Goal: Task Accomplishment & Management: Use online tool/utility

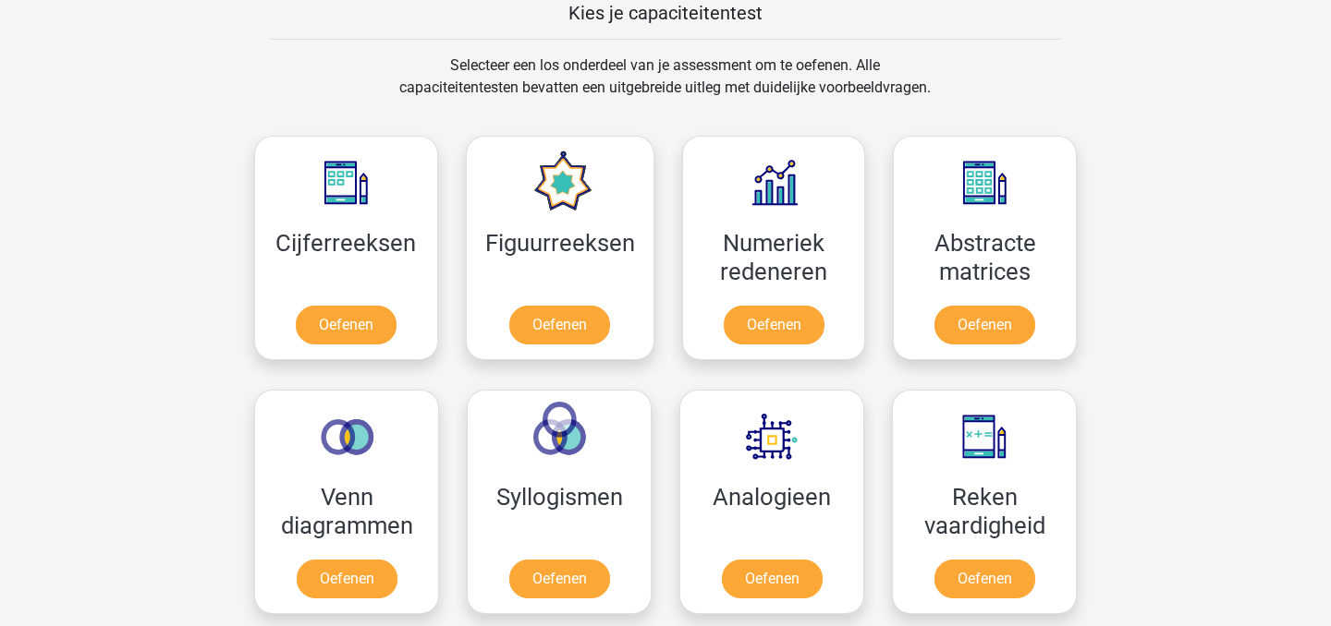
scroll to position [733, 0]
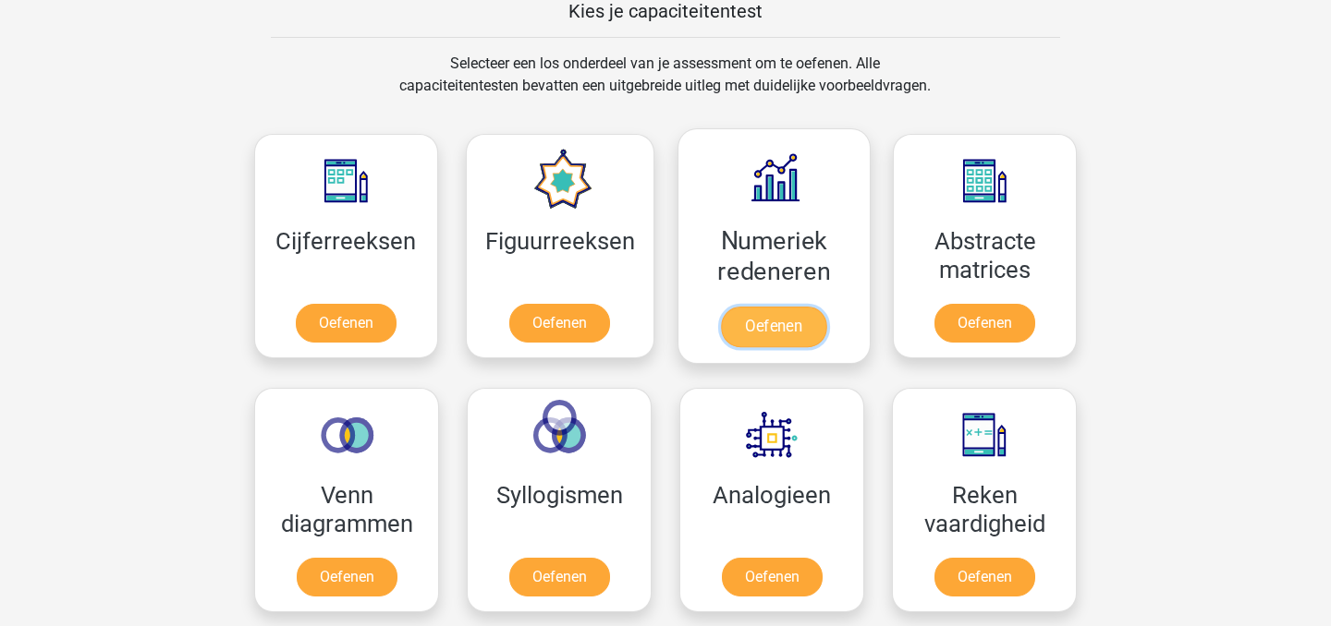
click at [789, 322] on link "Oefenen" at bounding box center [773, 327] width 105 height 41
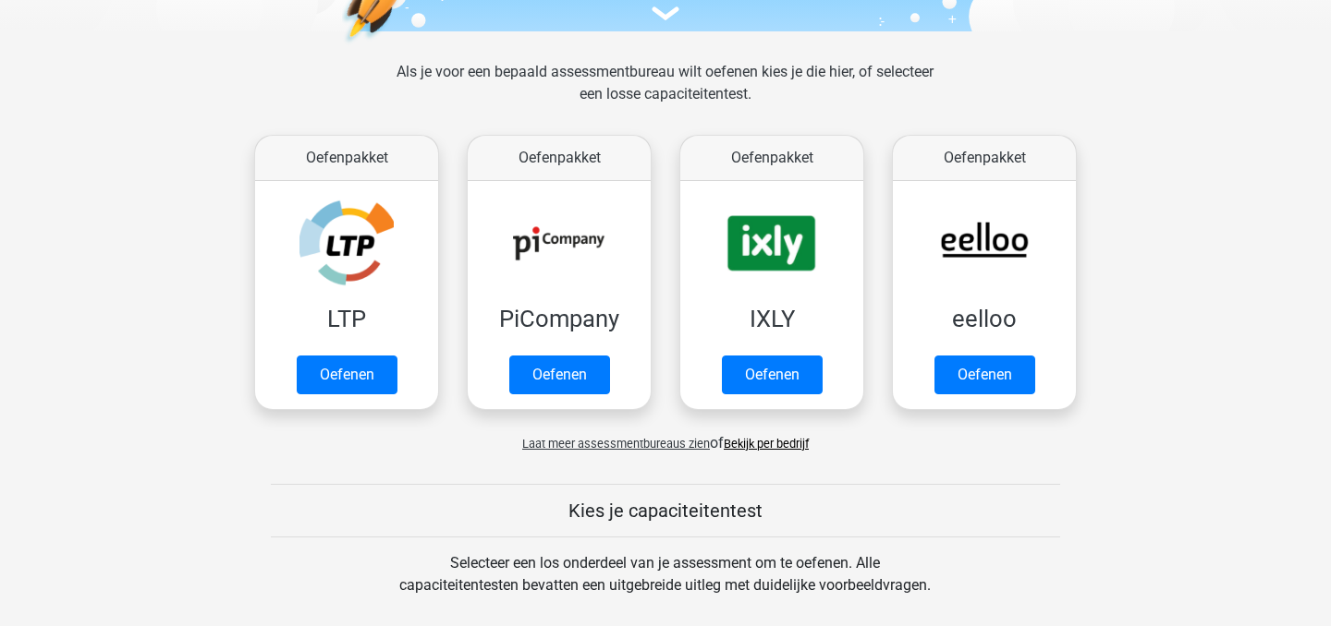
scroll to position [230, 0]
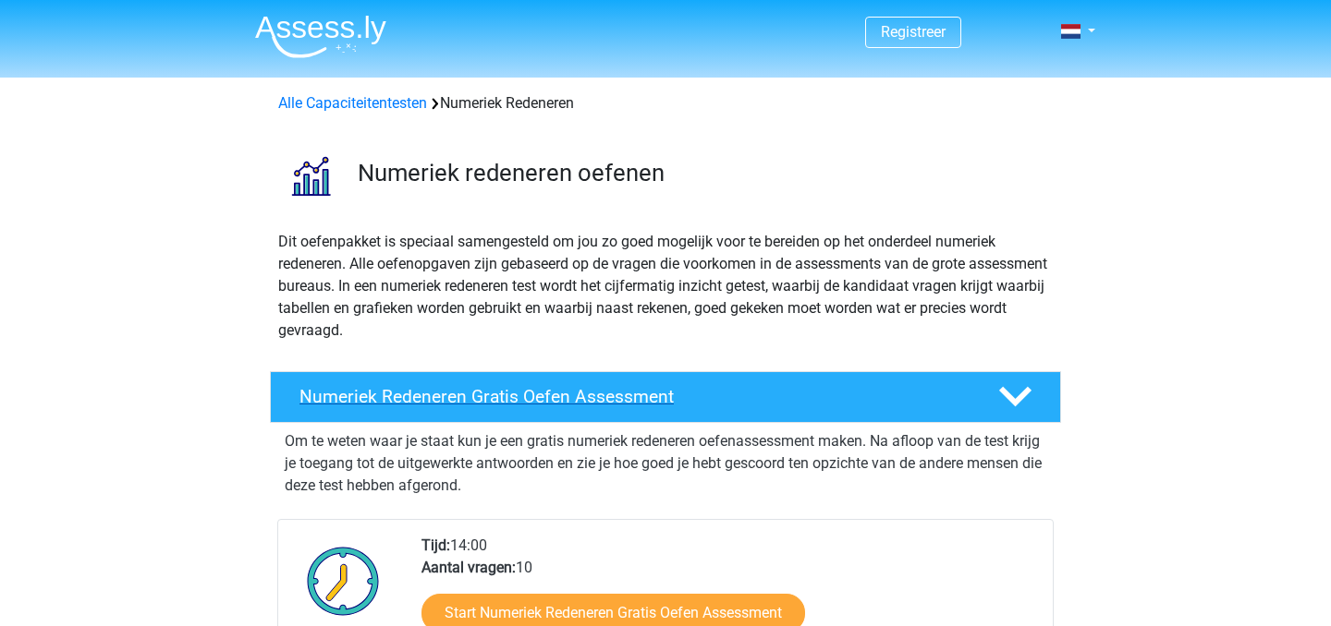
click at [679, 396] on h4 "Numeriek Redeneren Gratis Oefen Assessment" at bounding box center [633, 396] width 669 height 21
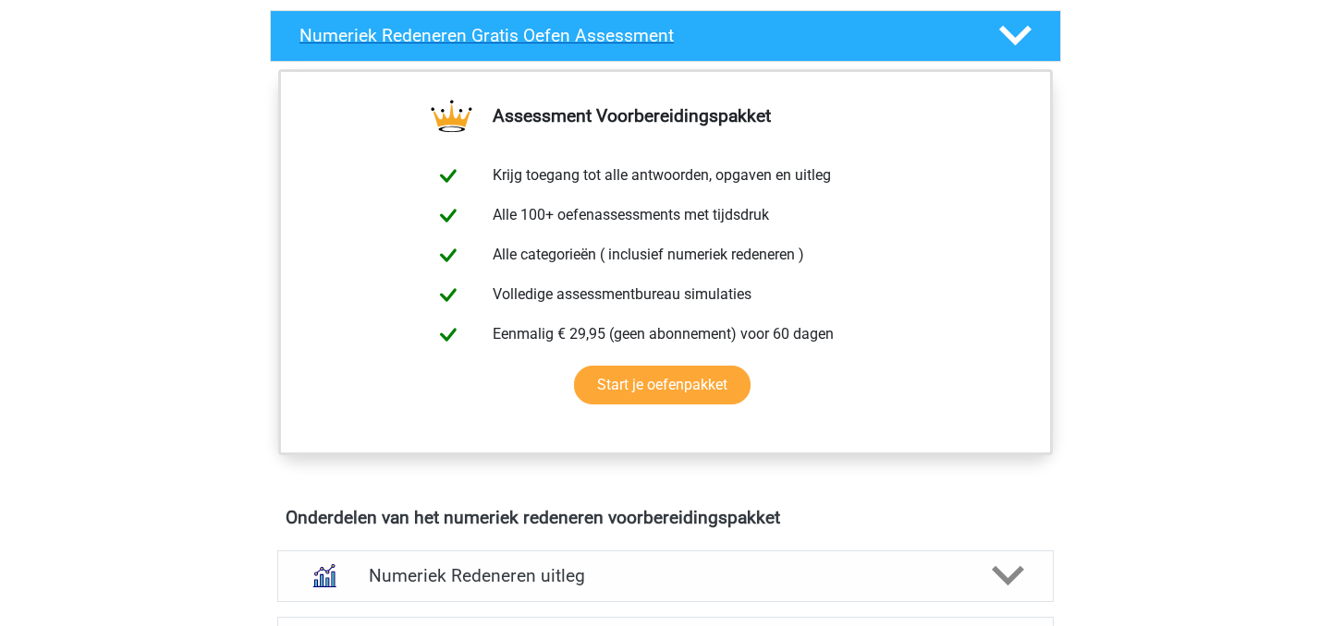
scroll to position [364, 0]
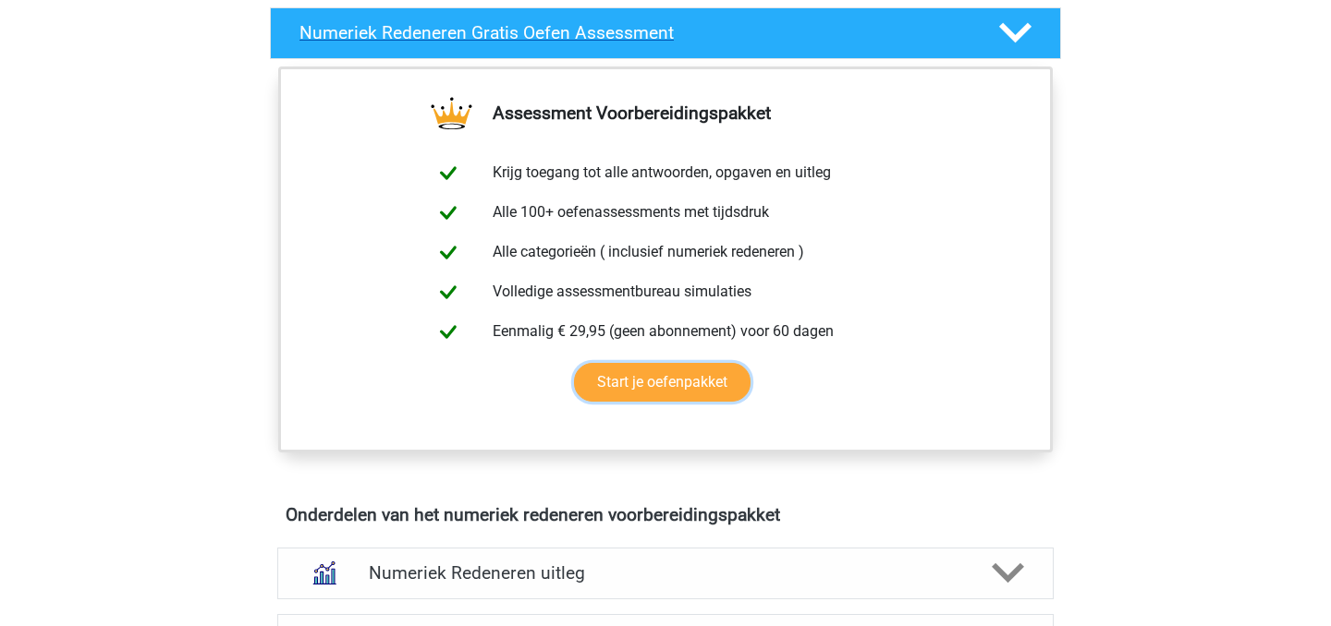
click at [679, 396] on link "Start je oefenpakket" at bounding box center [662, 382] width 176 height 39
